Goal: Information Seeking & Learning: Learn about a topic

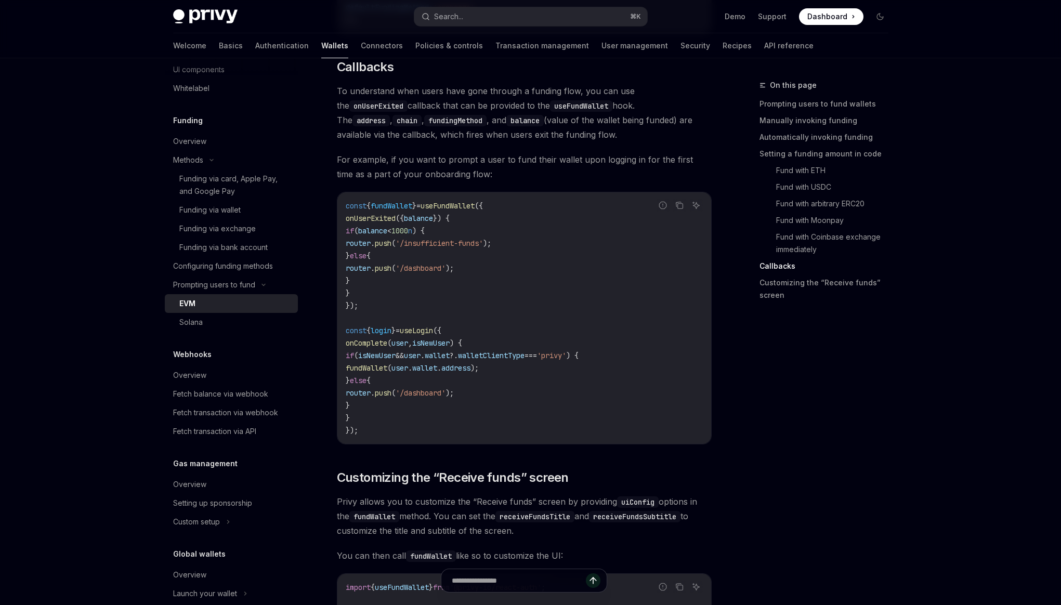
scroll to position [2334, 0]
click at [492, 21] on button "Search... ⌘ K" at bounding box center [530, 16] width 233 height 19
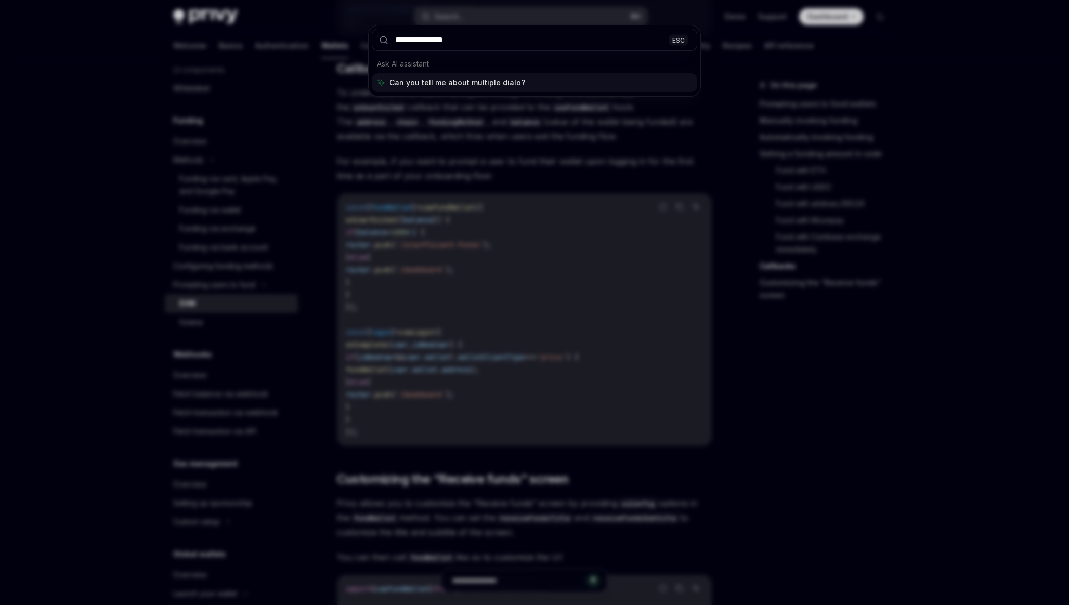
type input "**********"
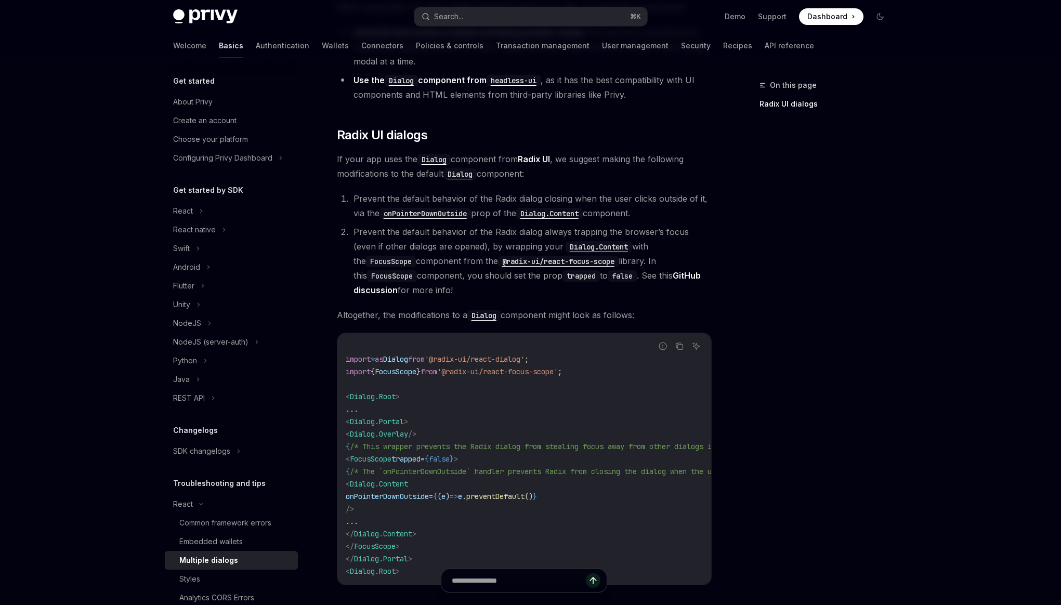
scroll to position [212, 0]
click at [647, 272] on link "GitHub discussion" at bounding box center [527, 281] width 347 height 25
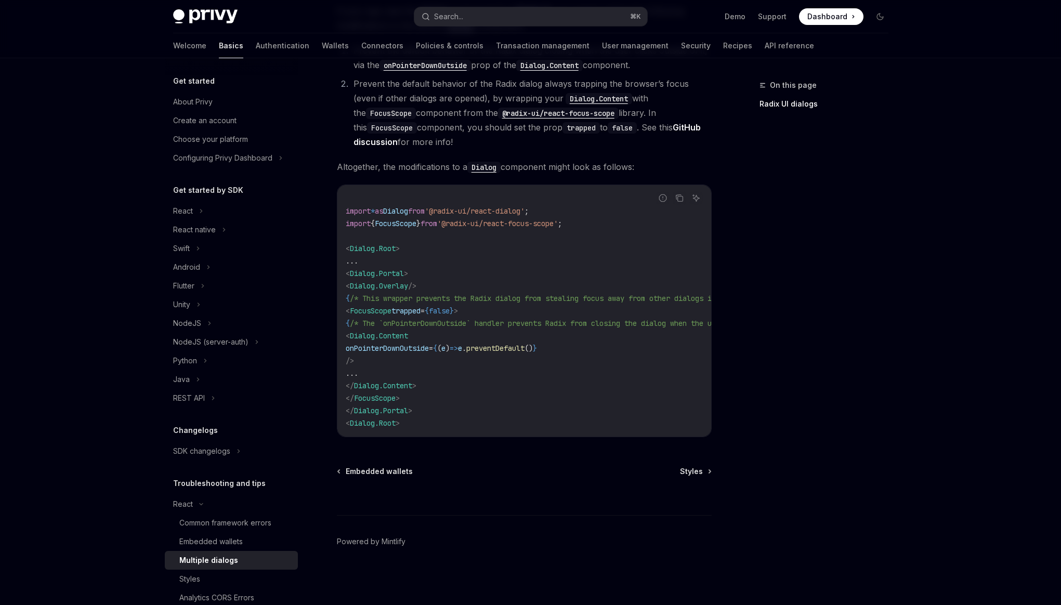
click at [384, 306] on span "FocusScope" at bounding box center [371, 310] width 42 height 9
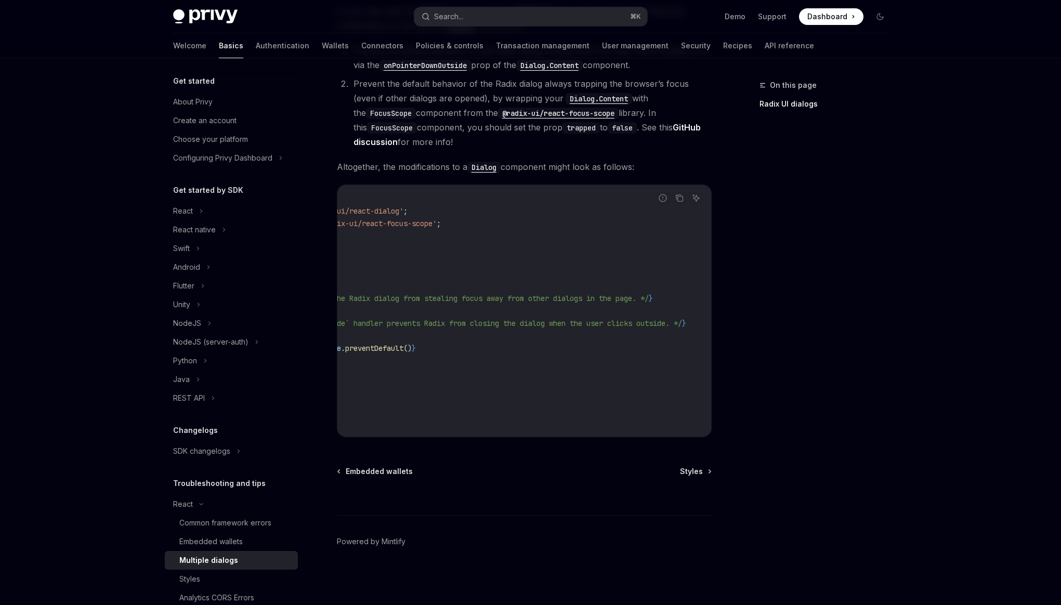
scroll to position [0, 0]
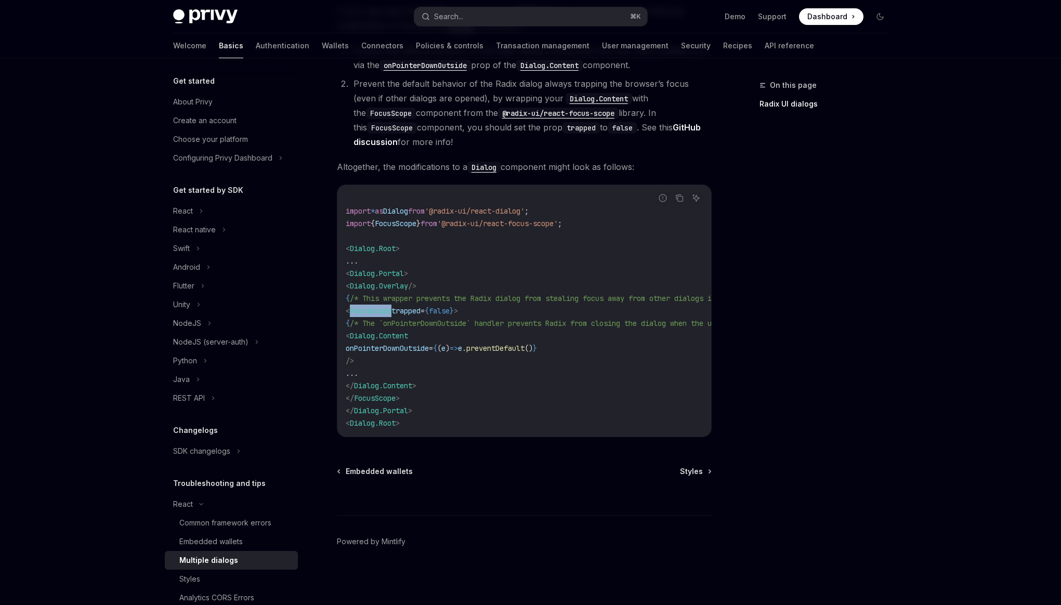
click at [384, 306] on span "FocusScope" at bounding box center [371, 310] width 42 height 9
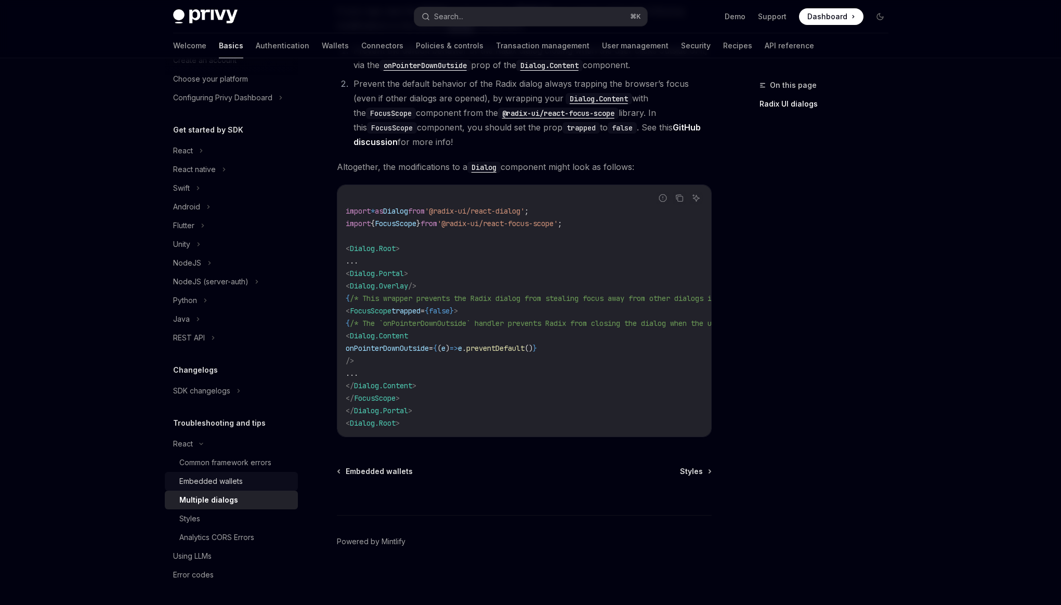
click at [268, 484] on div "Embedded wallets" at bounding box center [235, 481] width 112 height 12
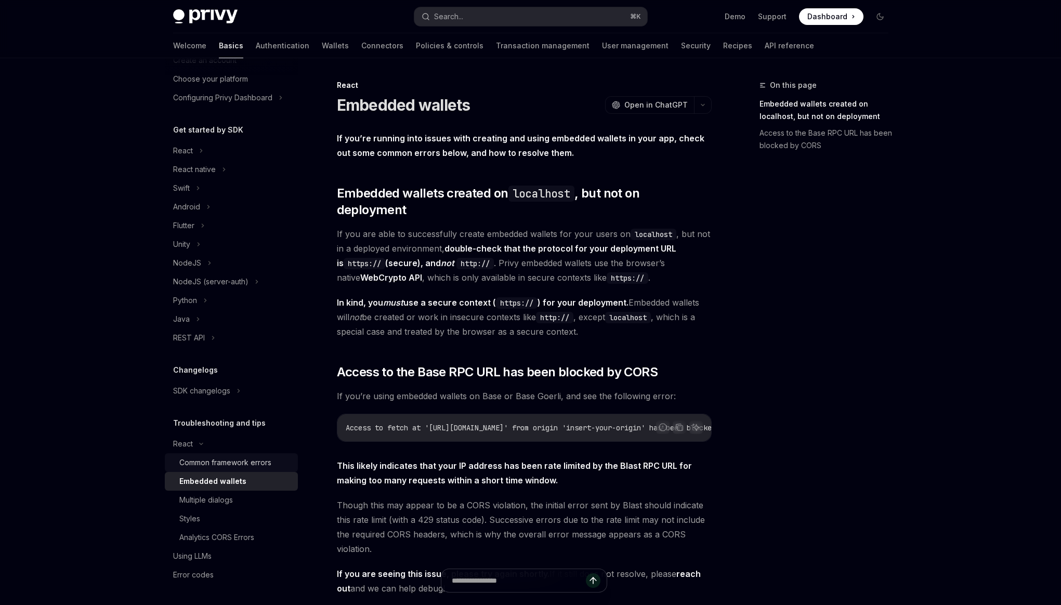
click at [262, 453] on link "Common framework errors" at bounding box center [231, 462] width 133 height 19
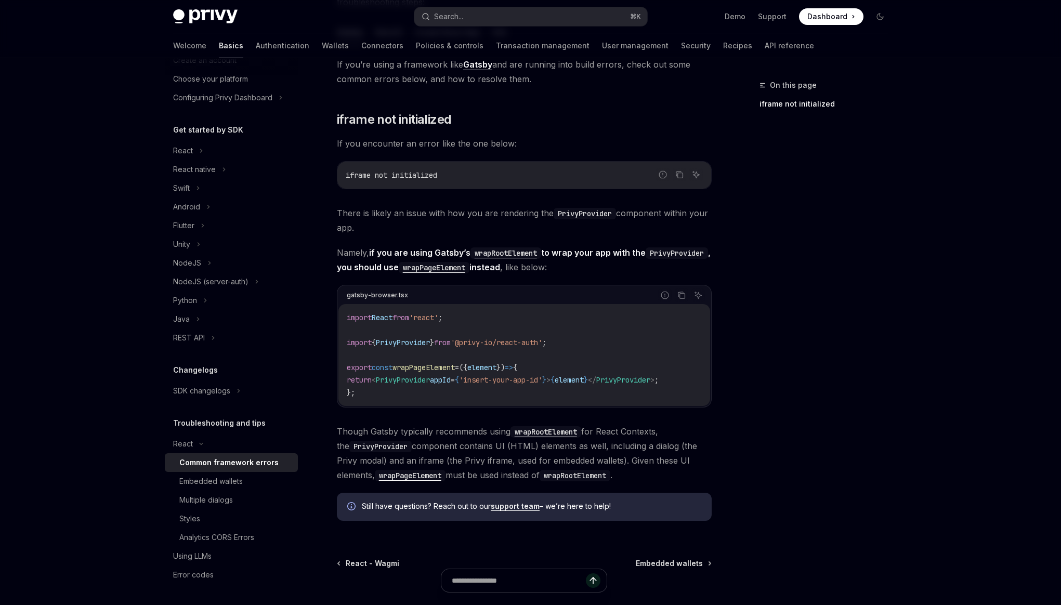
scroll to position [60, 0]
click at [241, 504] on div "Multiple dialogs" at bounding box center [235, 500] width 112 height 12
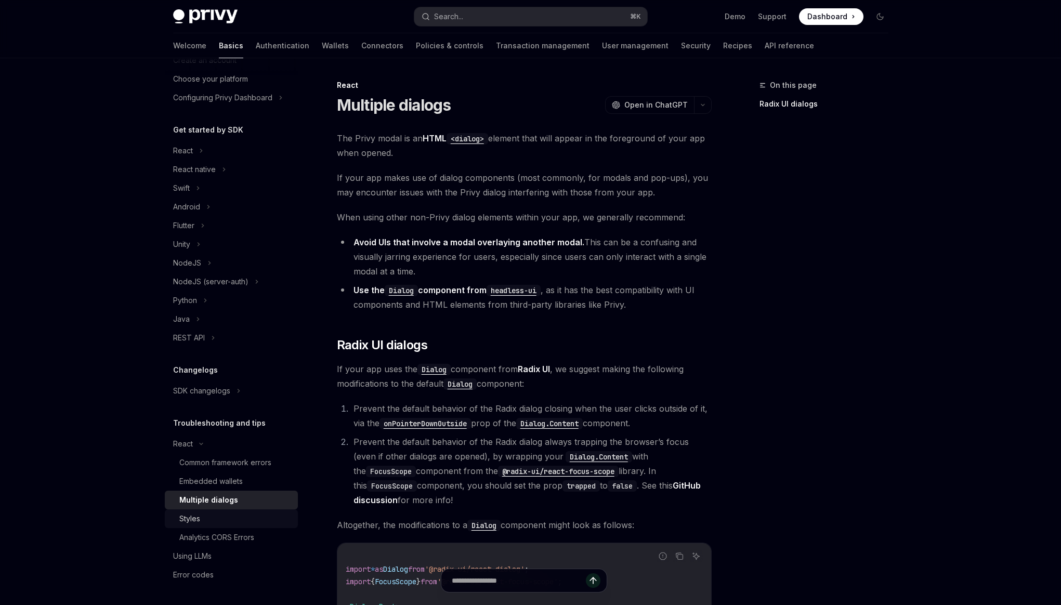
click at [238, 524] on div "Styles" at bounding box center [235, 519] width 112 height 12
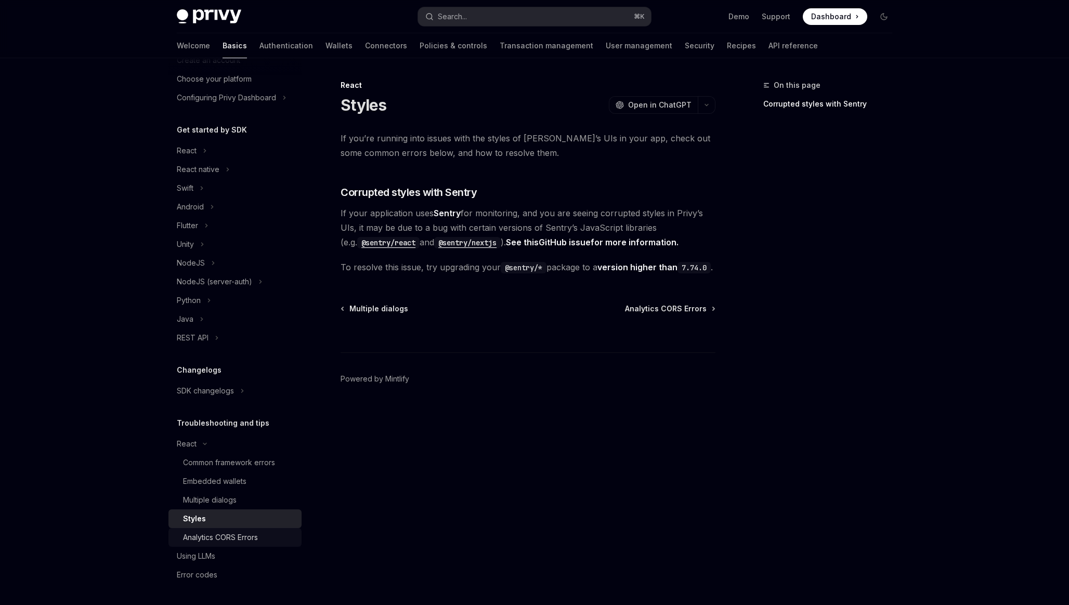
click at [243, 536] on div "Analytics CORS Errors" at bounding box center [220, 537] width 75 height 12
type textarea "*"
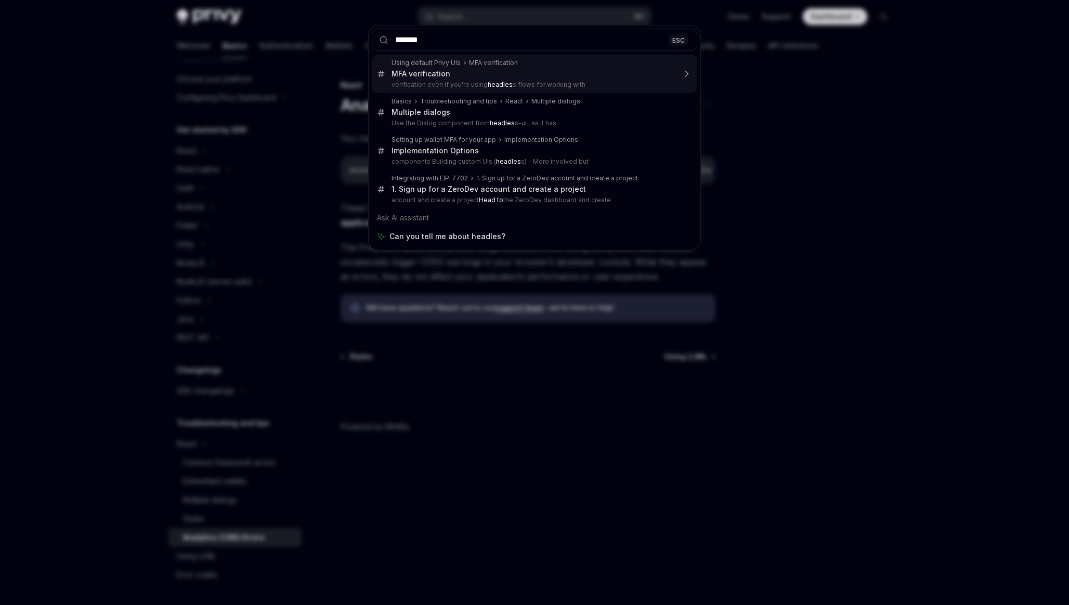
type input "********"
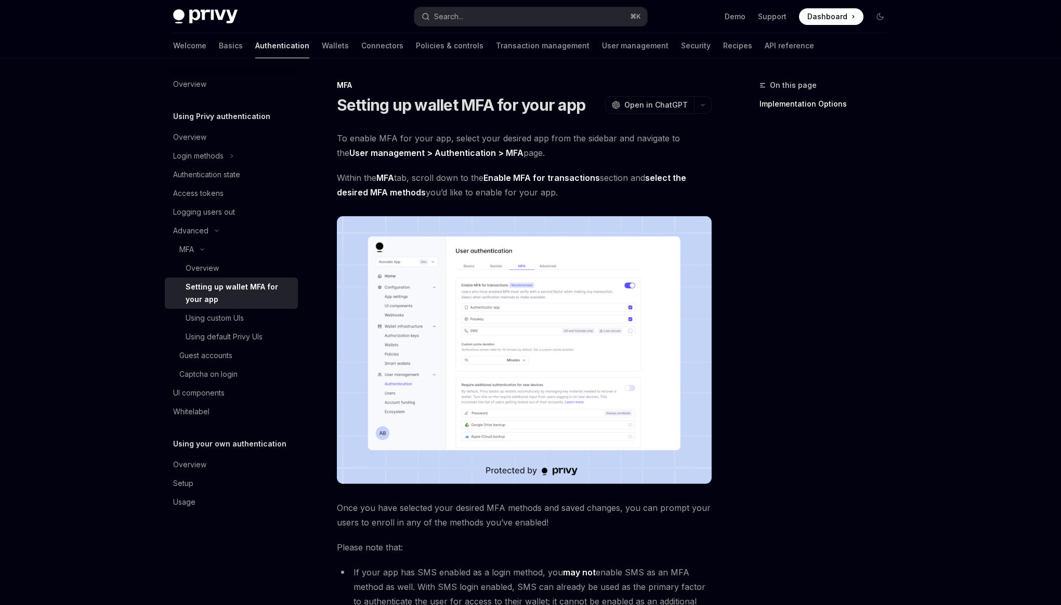
scroll to position [328, 0]
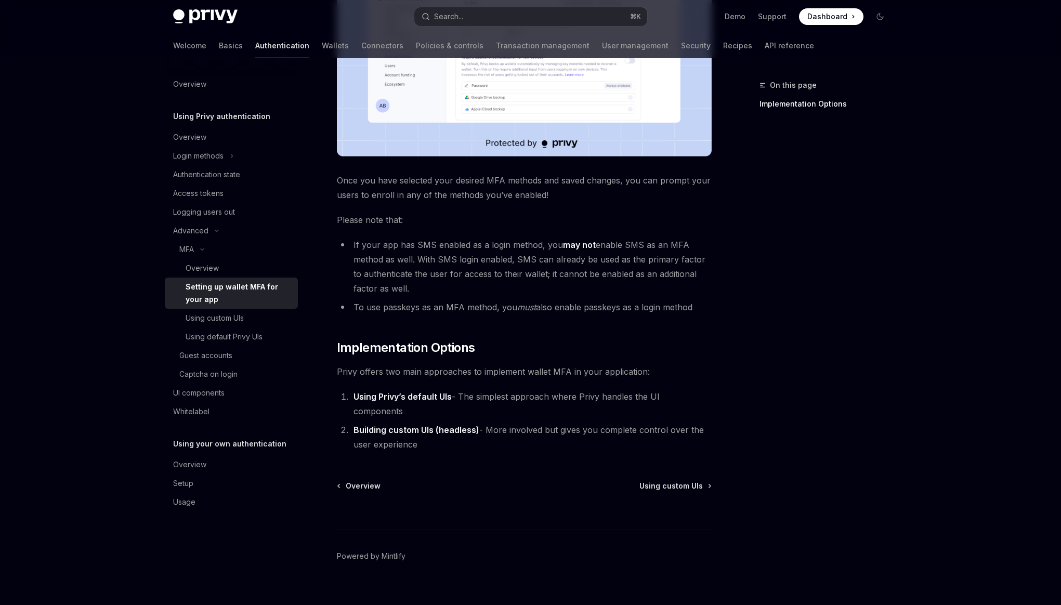
click at [458, 425] on strong "Building custom UIs (headless)" at bounding box center [417, 430] width 126 height 10
copy strong "headless"
click at [244, 156] on div "Login methods" at bounding box center [231, 156] width 133 height 19
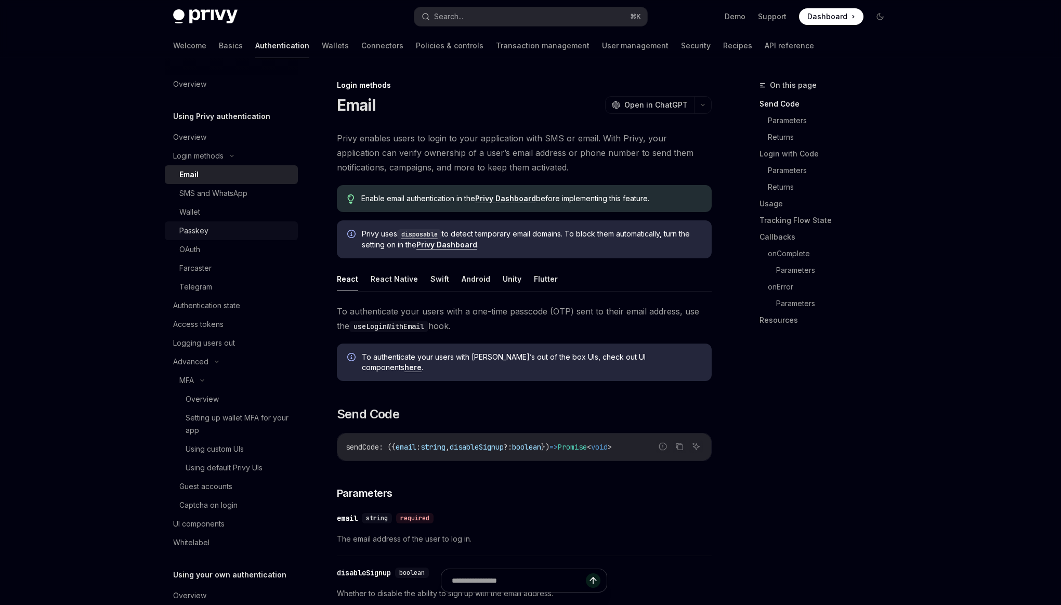
click at [242, 224] on link "Passkey" at bounding box center [231, 231] width 133 height 19
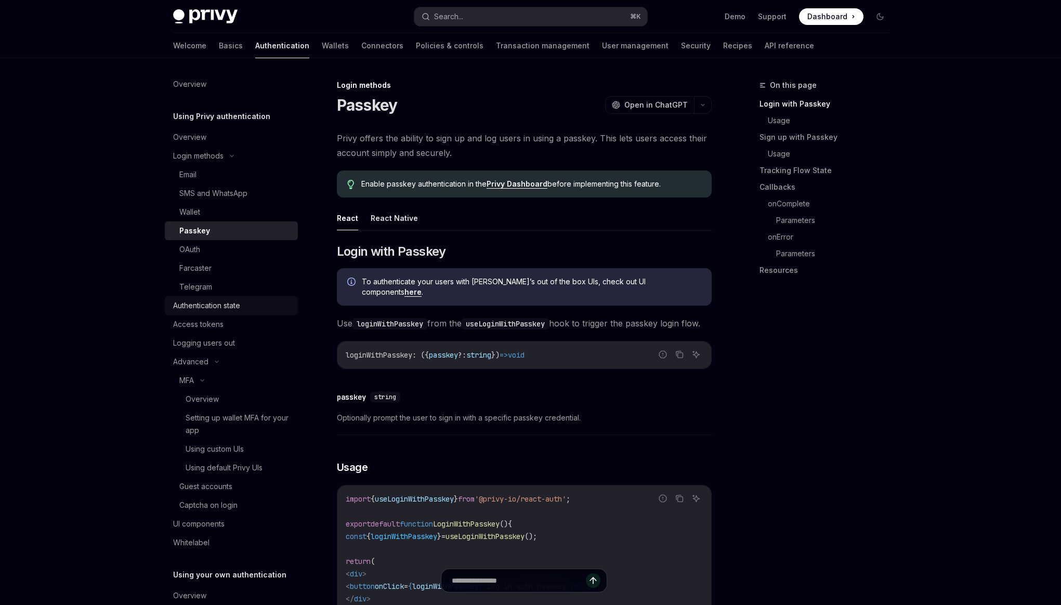
click at [263, 315] on link "Authentication state" at bounding box center [231, 305] width 133 height 19
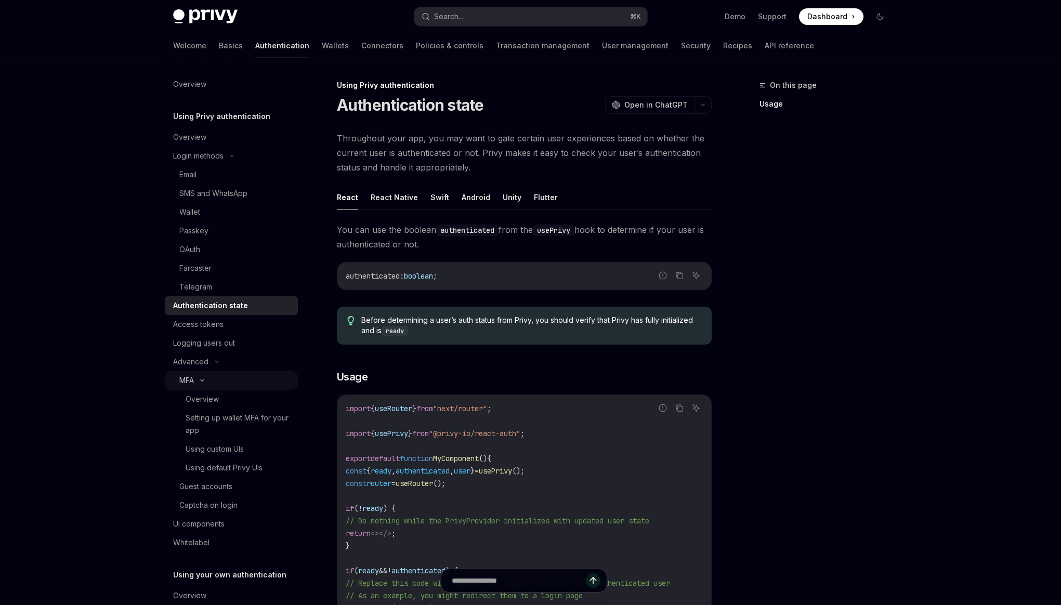
click at [242, 373] on div "MFA" at bounding box center [231, 380] width 133 height 19
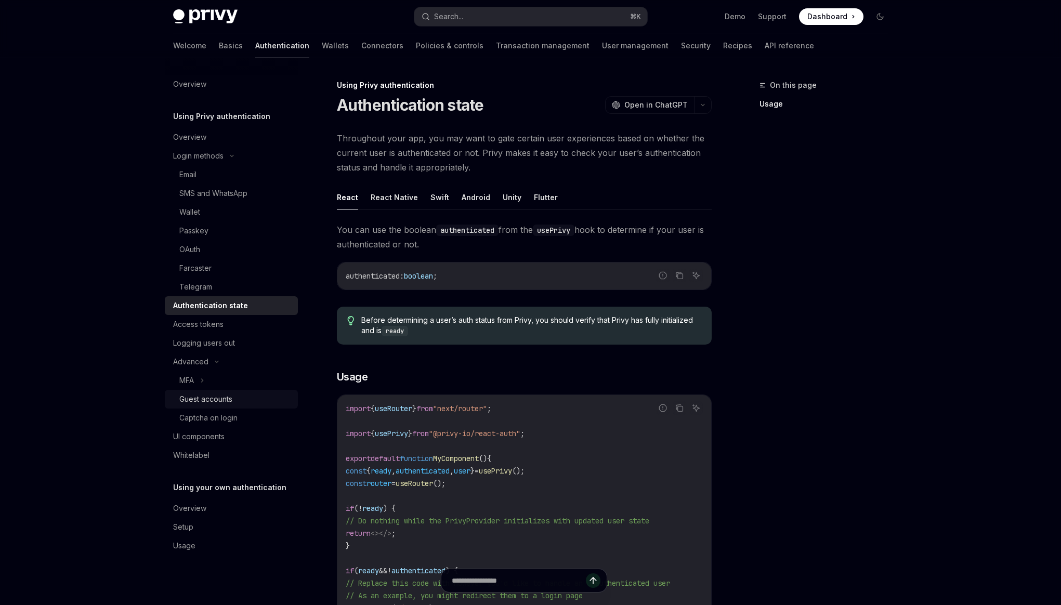
click at [242, 390] on link "Guest accounts" at bounding box center [231, 399] width 133 height 19
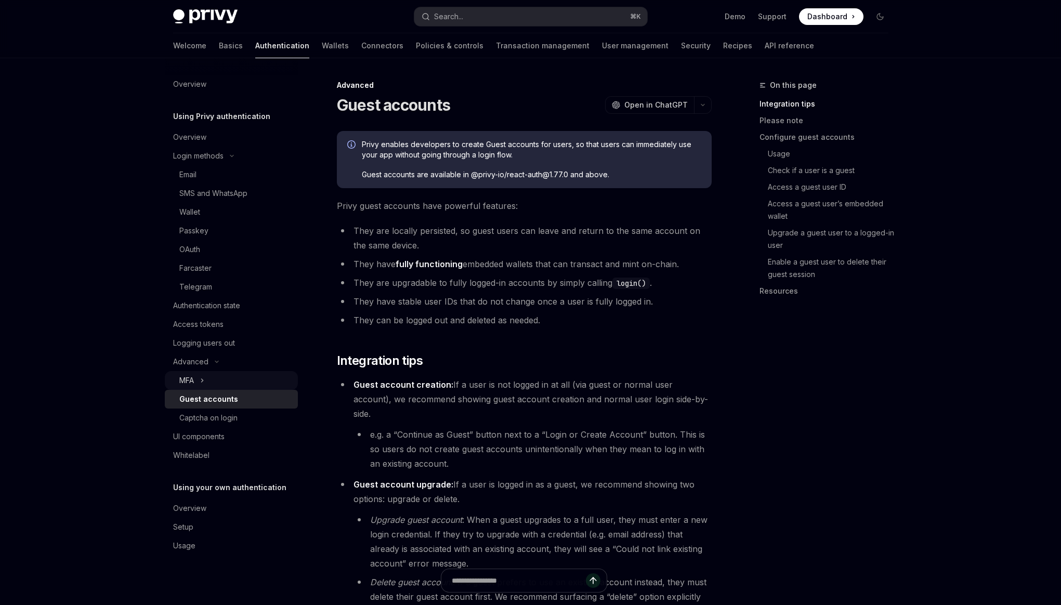
click at [248, 383] on div "MFA" at bounding box center [231, 380] width 133 height 19
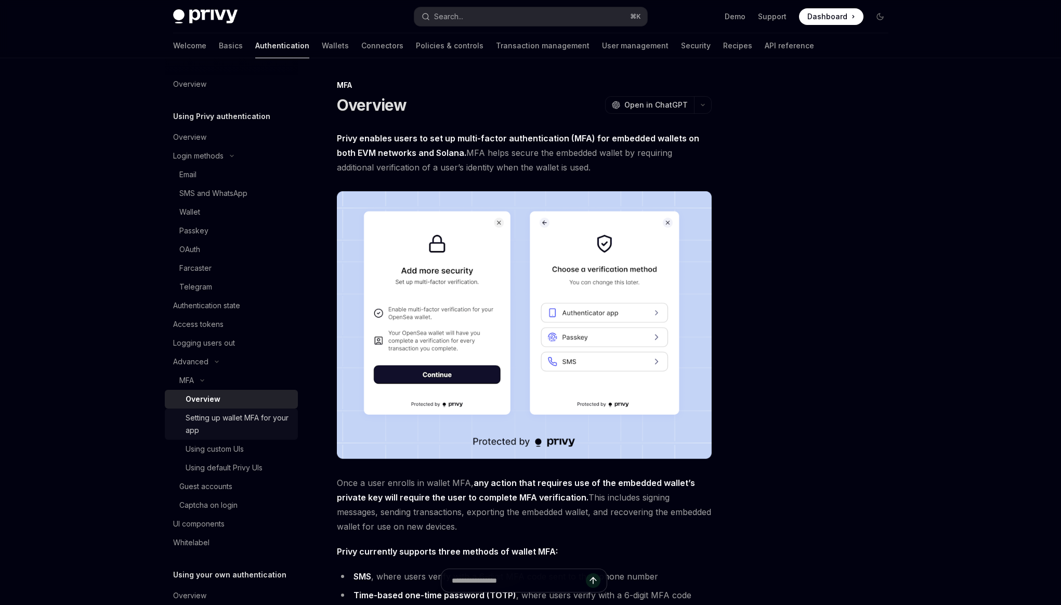
click at [252, 419] on div "Setting up wallet MFA for your app" at bounding box center [239, 424] width 106 height 25
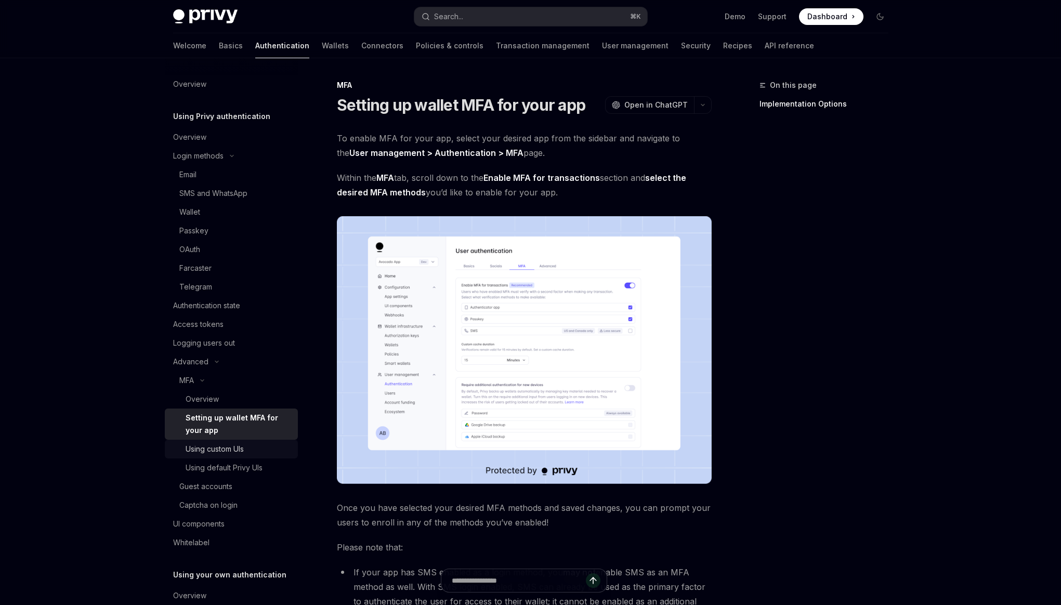
click at [250, 447] on div "Using custom UIs" at bounding box center [239, 449] width 106 height 12
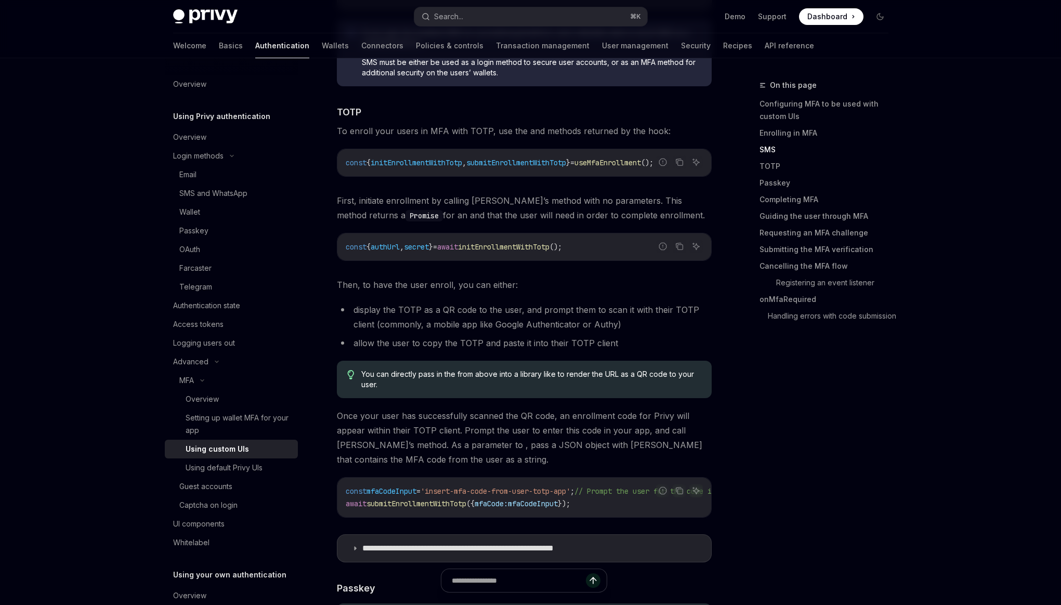
scroll to position [1552, 0]
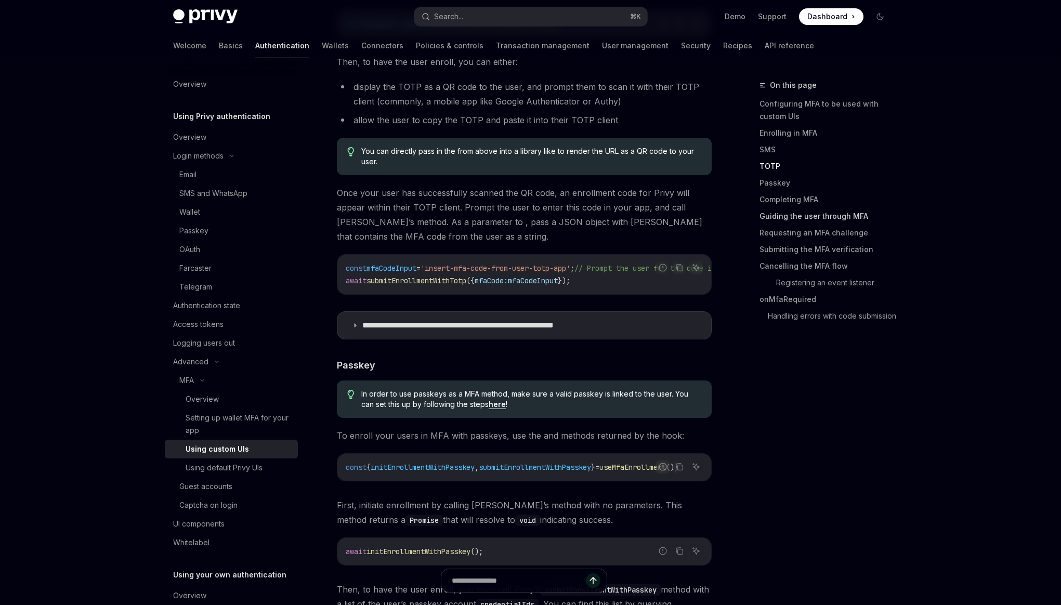
click at [765, 213] on link "Guiding the user through MFA" at bounding box center [828, 216] width 137 height 17
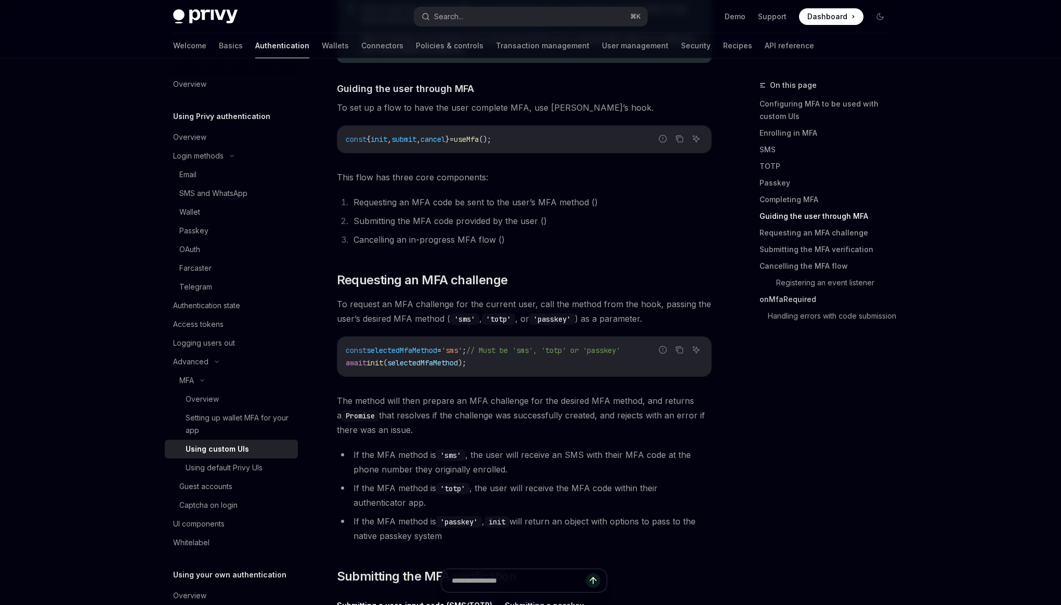
click at [772, 302] on link "onMfaRequired" at bounding box center [828, 299] width 137 height 17
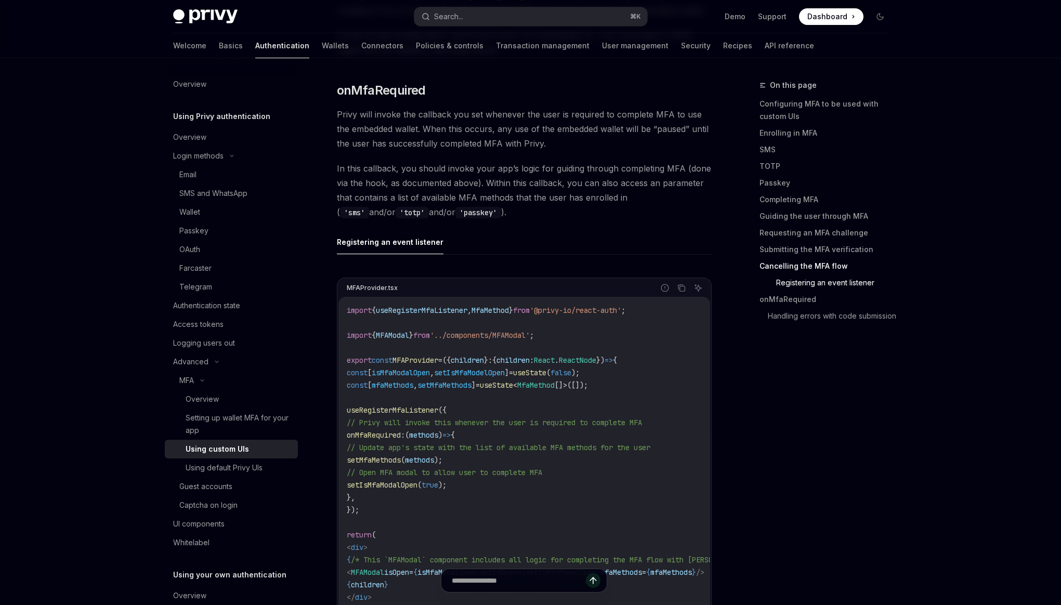
scroll to position [3542, 0]
click at [239, 467] on div "Using default Privy UIs" at bounding box center [224, 468] width 77 height 12
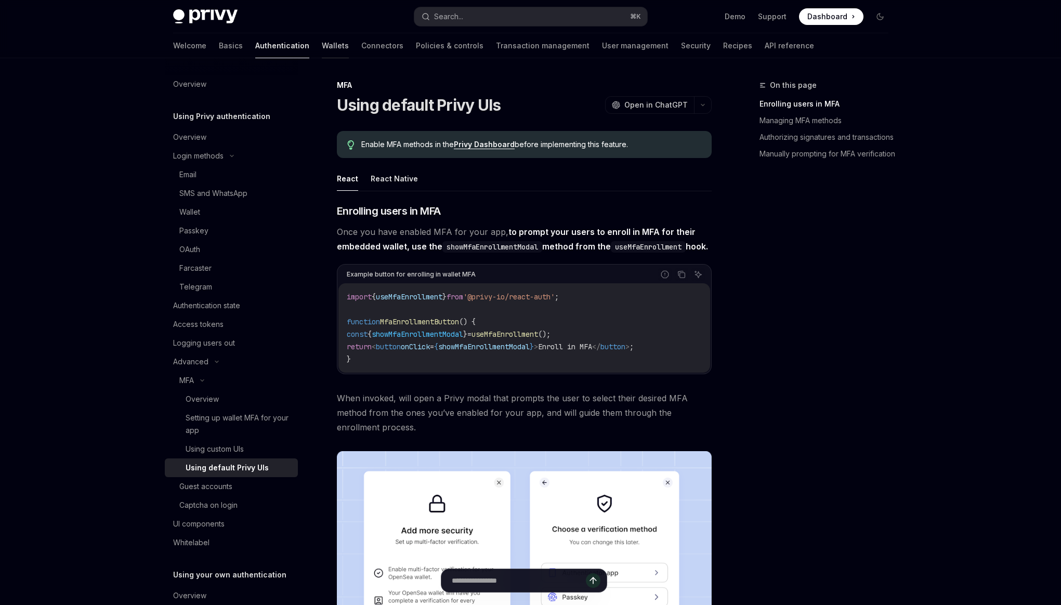
click at [322, 48] on link "Wallets" at bounding box center [335, 45] width 27 height 25
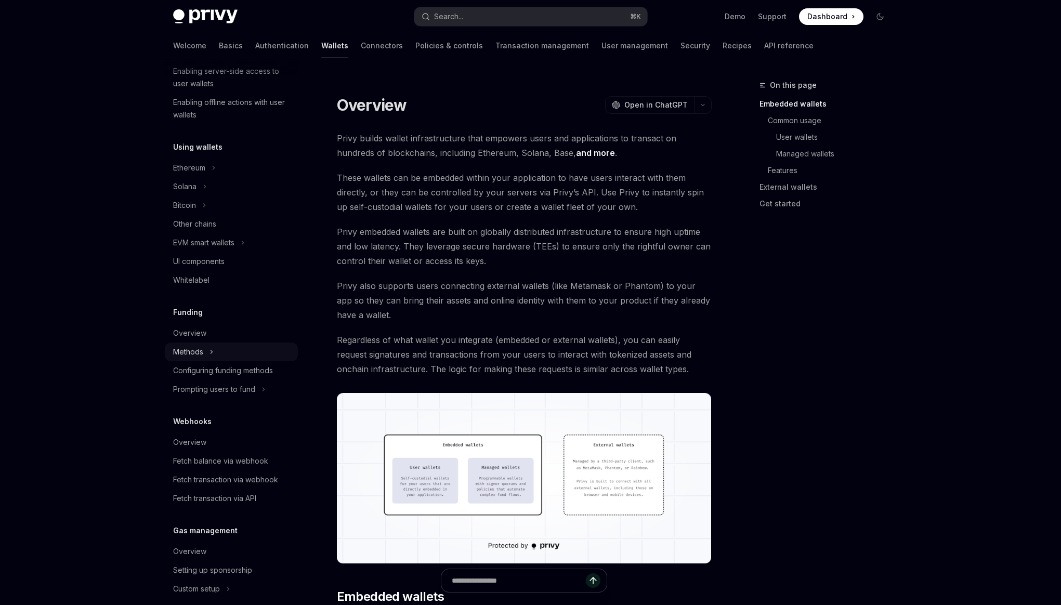
scroll to position [192, 0]
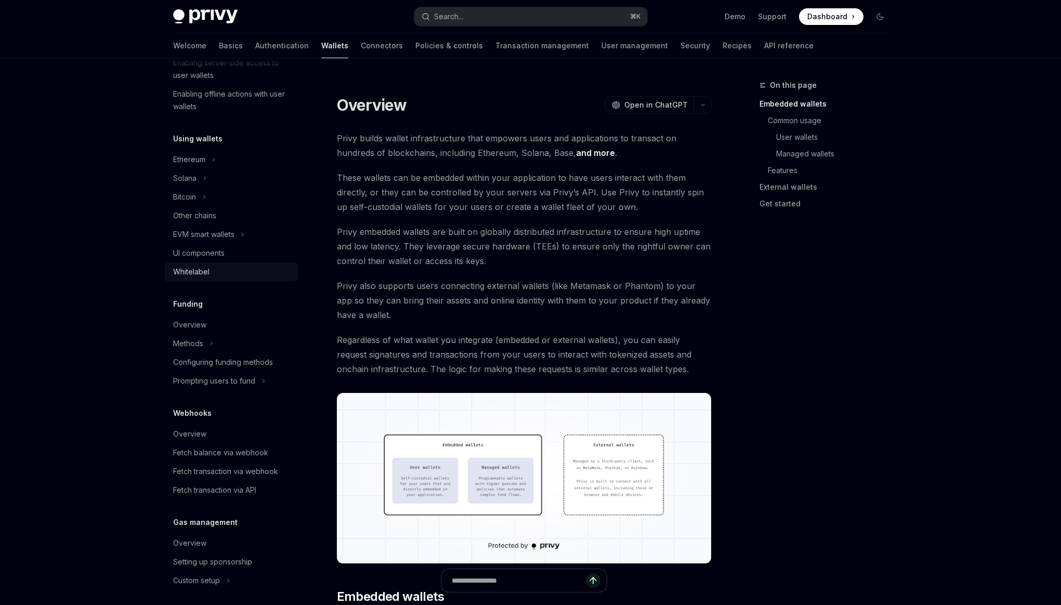
click at [235, 273] on div "Whitelabel" at bounding box center [232, 272] width 119 height 12
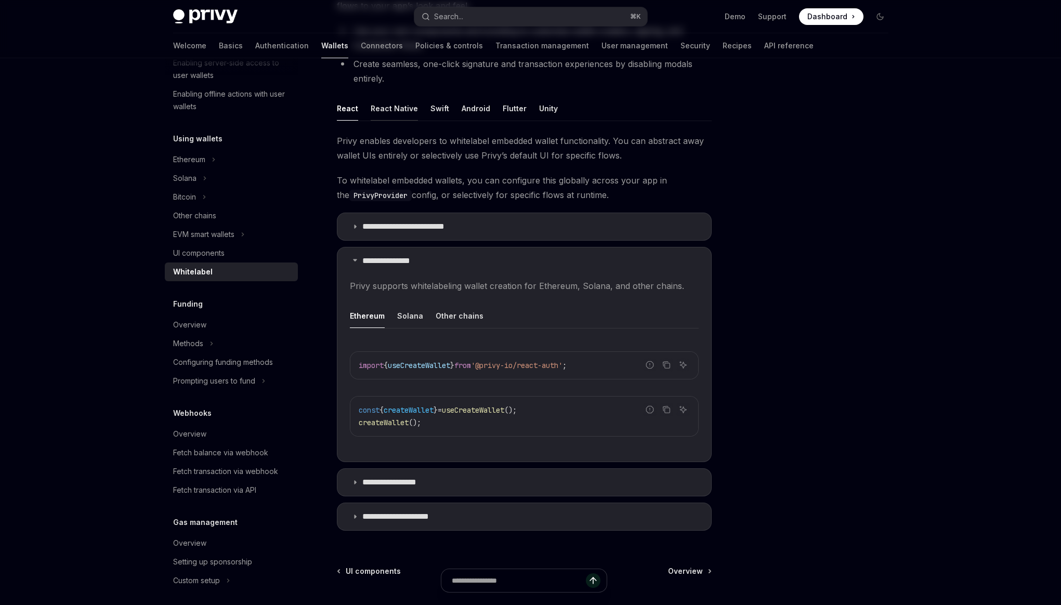
scroll to position [247, 0]
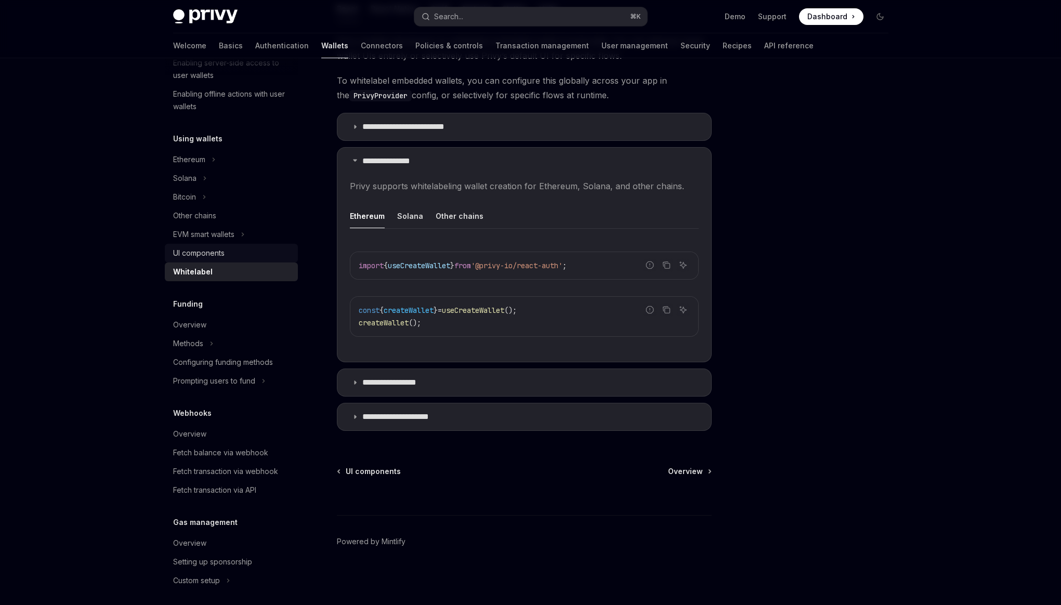
click at [259, 255] on div "UI components" at bounding box center [232, 253] width 119 height 12
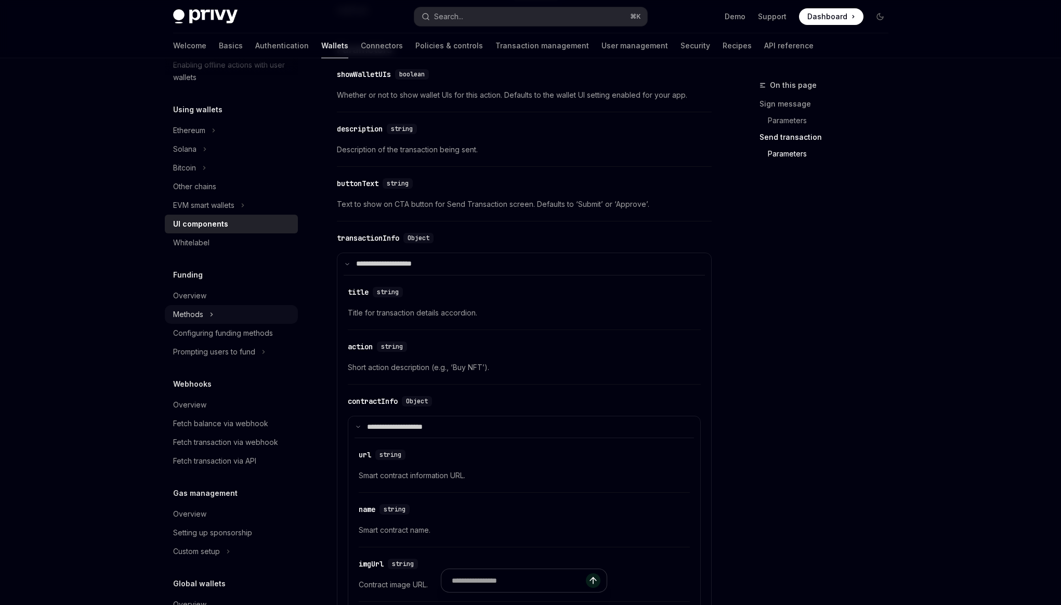
scroll to position [288, 0]
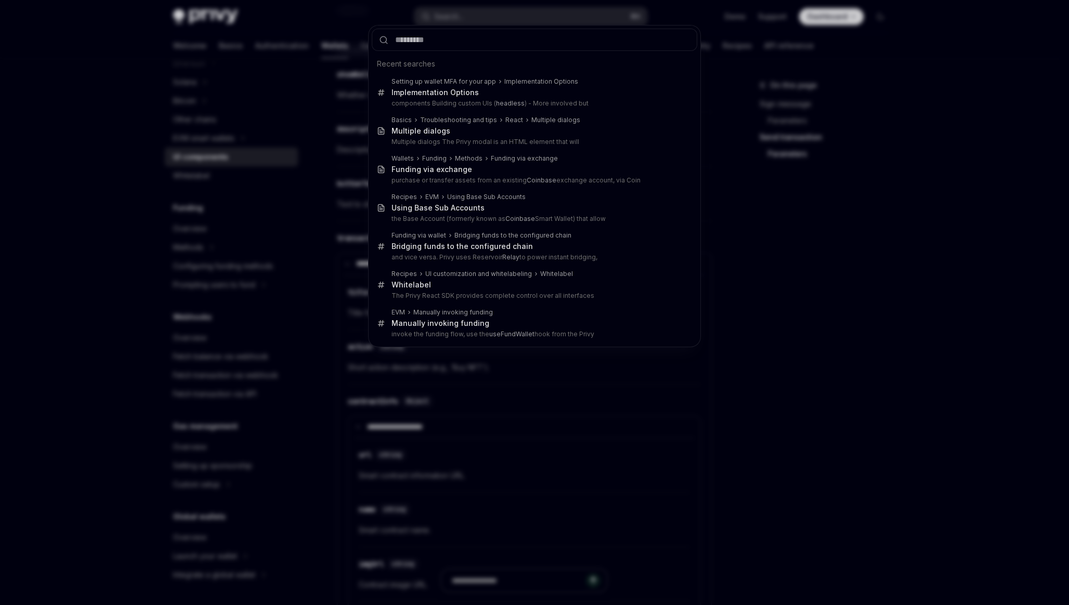
click at [575, 368] on div "Recent searches Setting up wallet MFA for your app Implementation Options Imple…" at bounding box center [534, 302] width 1069 height 605
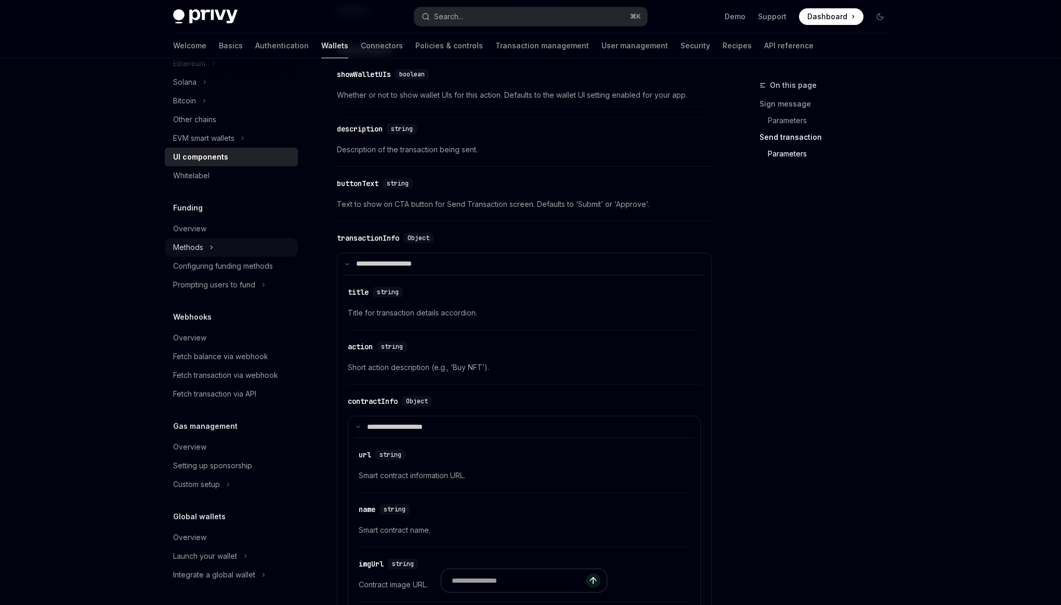
click at [237, 245] on div "Methods" at bounding box center [231, 247] width 133 height 19
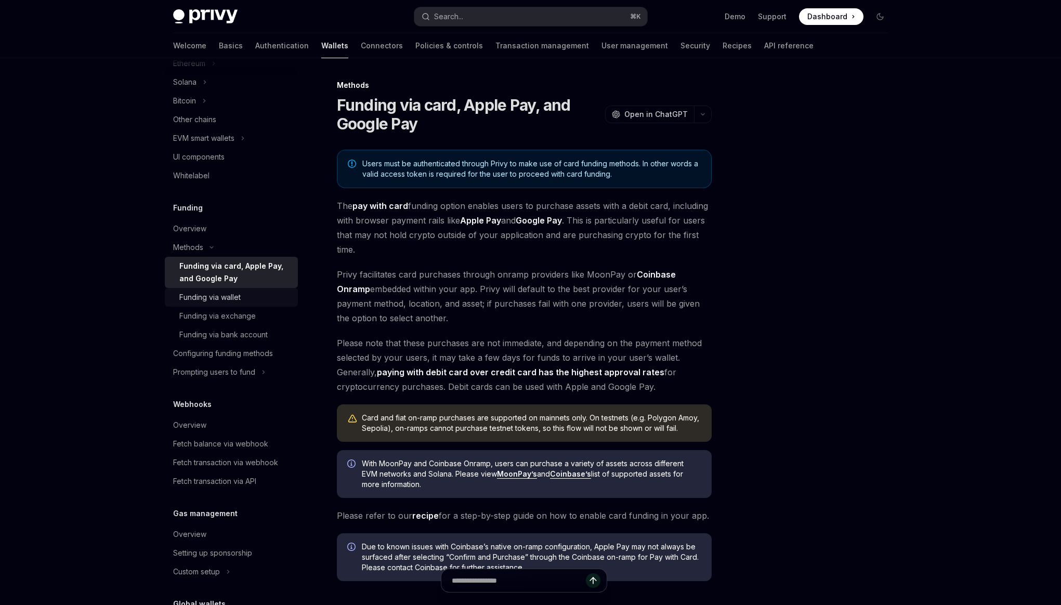
click at [232, 298] on div "Funding via wallet" at bounding box center [209, 297] width 61 height 12
type textarea "*"
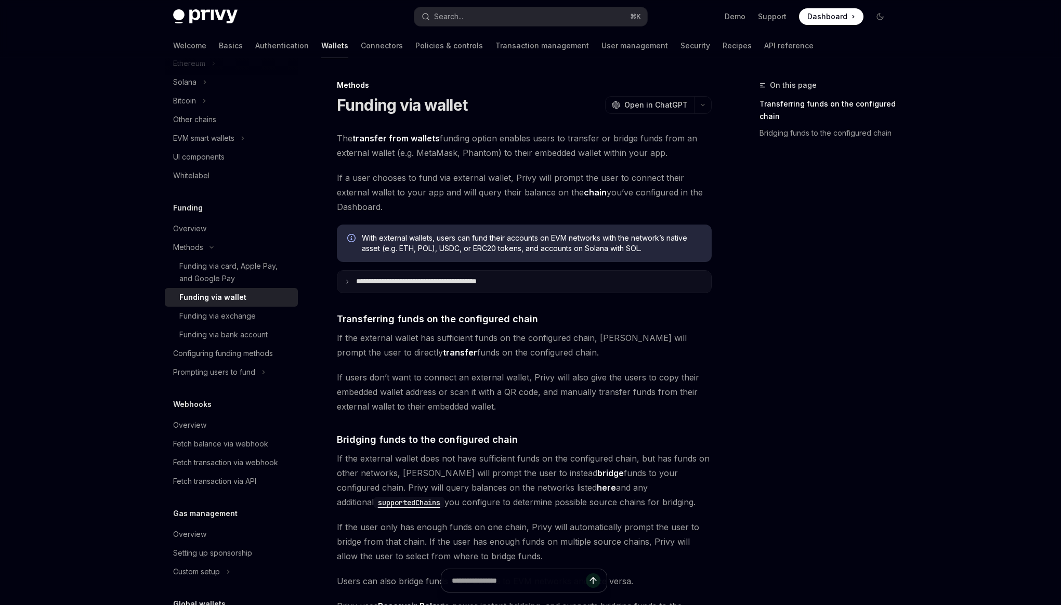
click at [448, 279] on p "**********" at bounding box center [439, 281] width 166 height 9
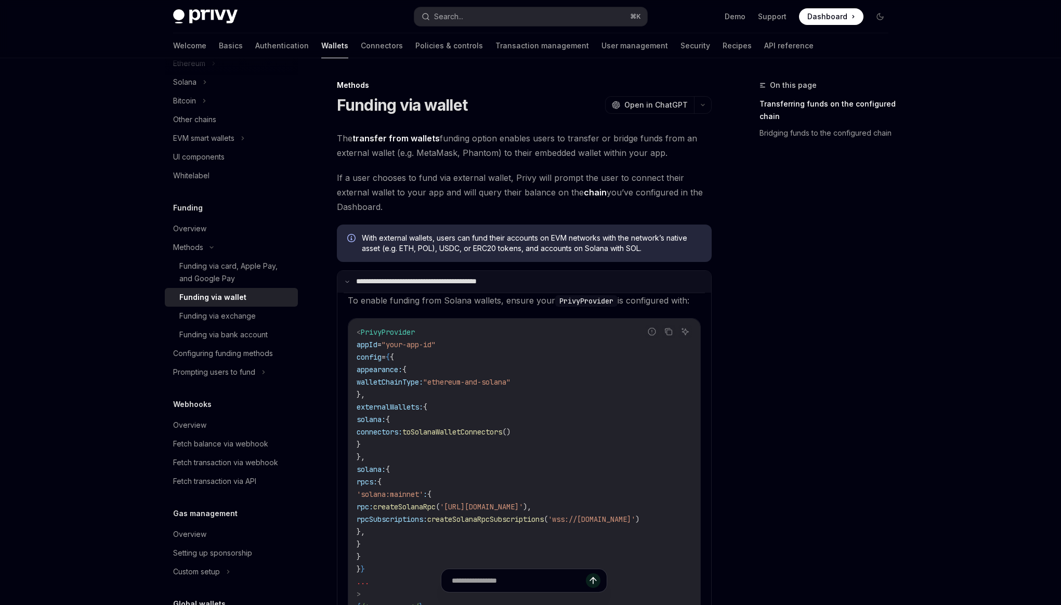
click at [448, 279] on p "**********" at bounding box center [437, 281] width 163 height 9
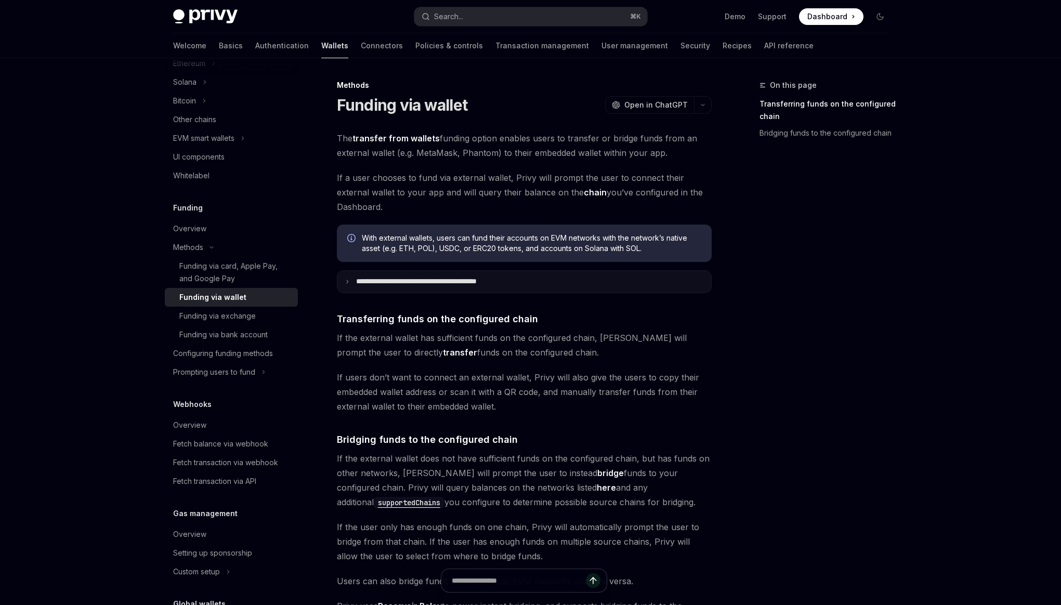
scroll to position [190, 0]
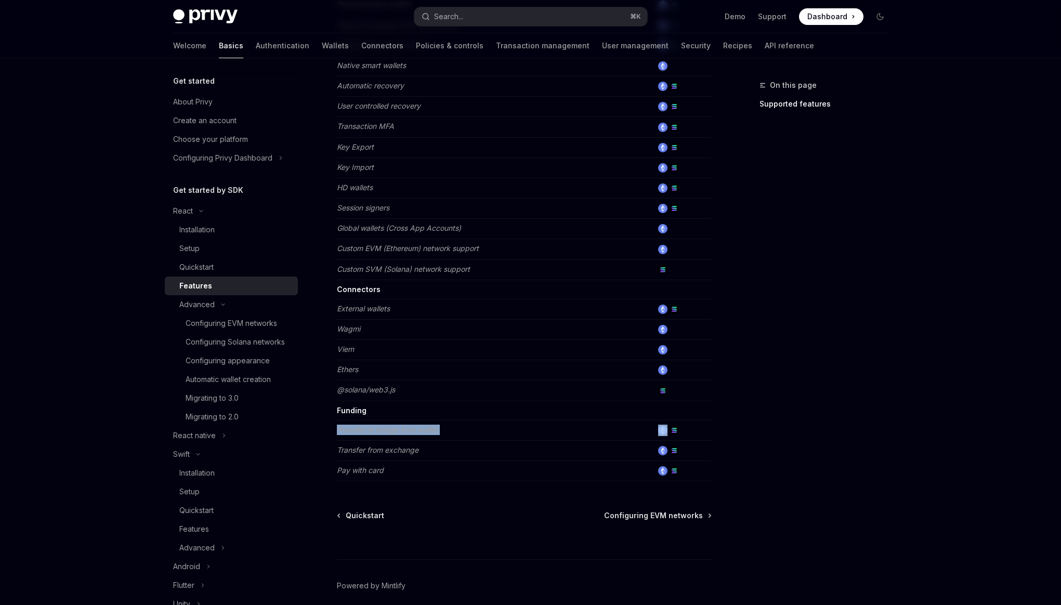
scroll to position [472, 0]
click at [351, 392] on em "@solana/web3.js" at bounding box center [366, 388] width 58 height 9
copy em "@solana/web3.js"
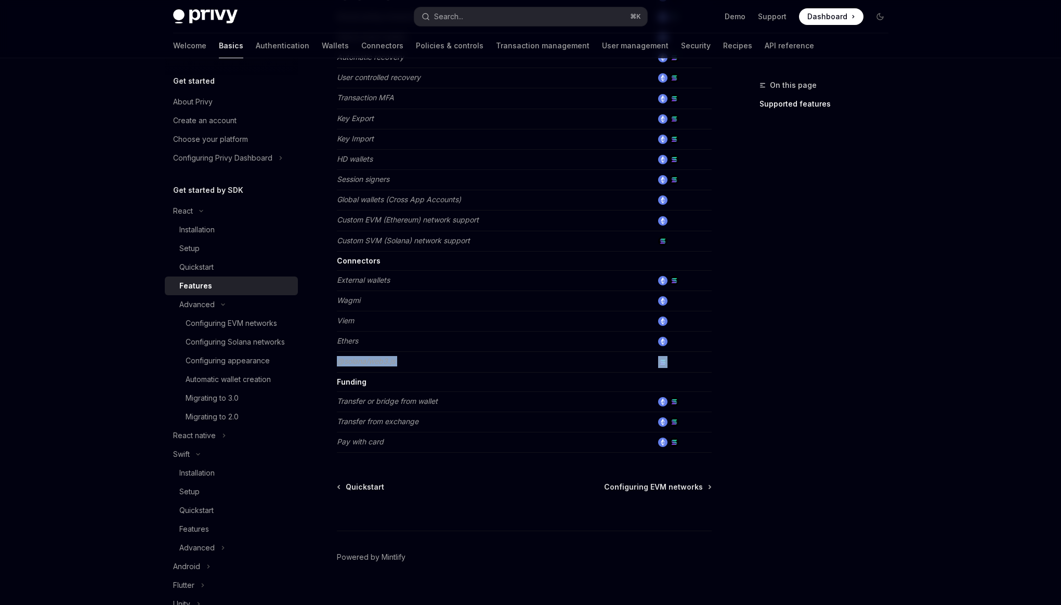
scroll to position [515, 0]
